Goal: Find specific page/section: Find specific page/section

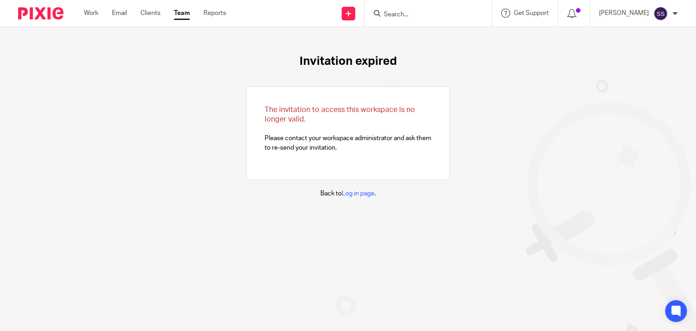
click at [398, 16] on input "Search" at bounding box center [424, 15] width 82 height 8
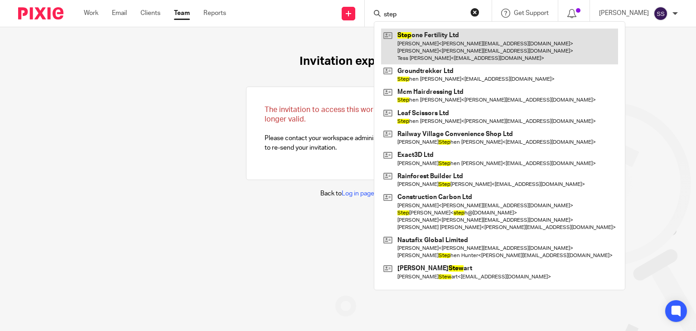
type input "step"
click at [444, 57] on link at bounding box center [499, 47] width 237 height 36
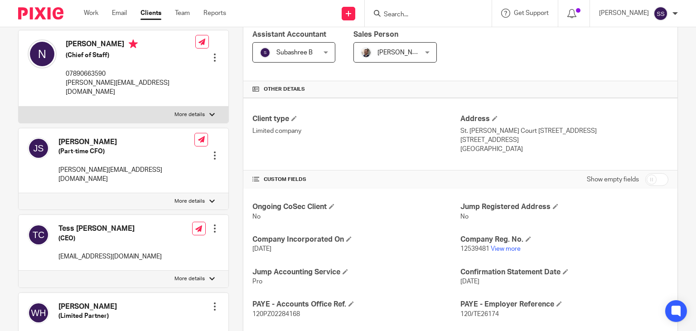
scroll to position [164, 0]
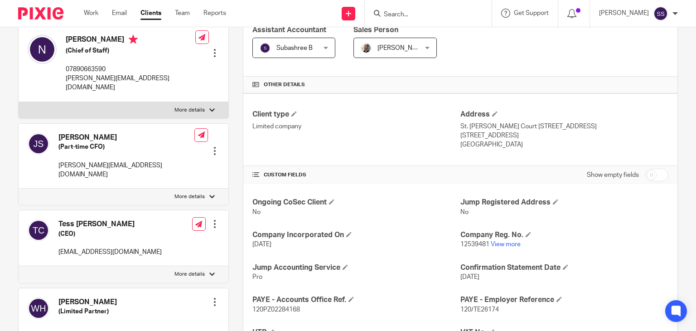
click at [498, 240] on p "12539481 View more" at bounding box center [564, 244] width 208 height 9
click at [500, 243] on link "View more" at bounding box center [506, 244] width 30 height 6
